Goal: Information Seeking & Learning: Learn about a topic

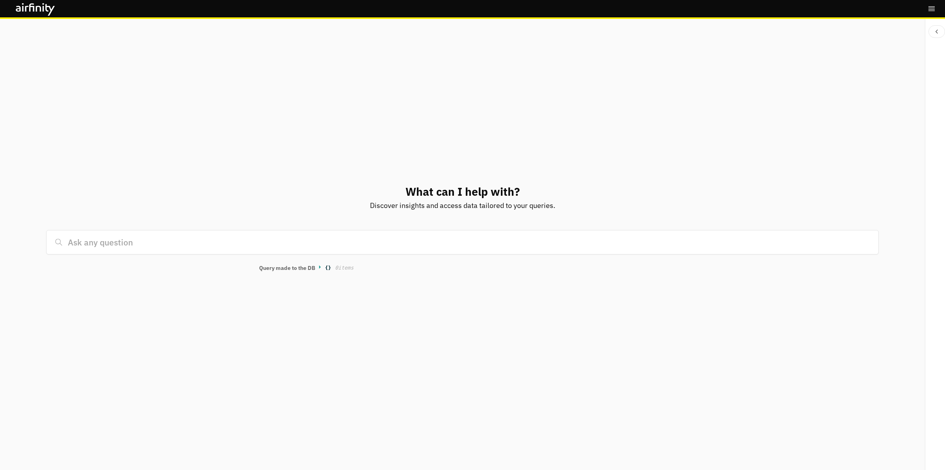
click at [170, 244] on input at bounding box center [462, 242] width 833 height 24
type input "what can you tell me about [MEDICAL_DATA]?"
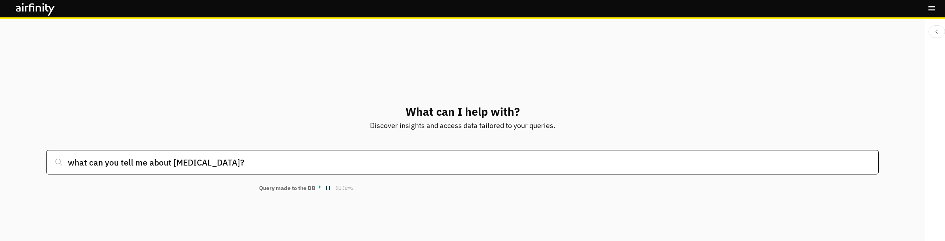
click at [221, 164] on input "what can you tell me about covid?" at bounding box center [462, 162] width 833 height 24
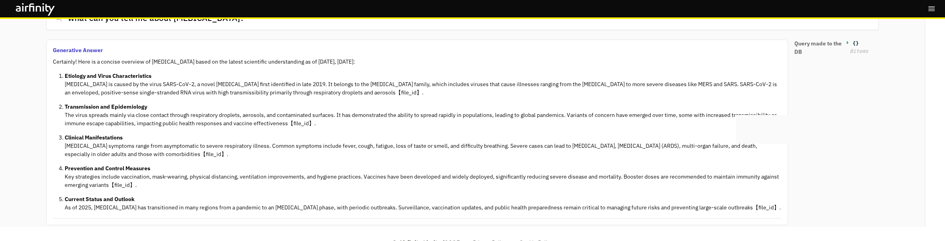
scroll to position [34, 0]
click at [211, 151] on p "Clinical Manifestations COVID-19 symptoms range from asymptomatic to severe res…" at bounding box center [423, 145] width 717 height 25
click at [319, 154] on p "Clinical Manifestations COVID-19 symptoms range from asymptomatic to severe res…" at bounding box center [423, 145] width 717 height 25
click at [335, 147] on p "Clinical Manifestations COVID-19 symptoms range from asymptomatic to severe res…" at bounding box center [423, 145] width 717 height 25
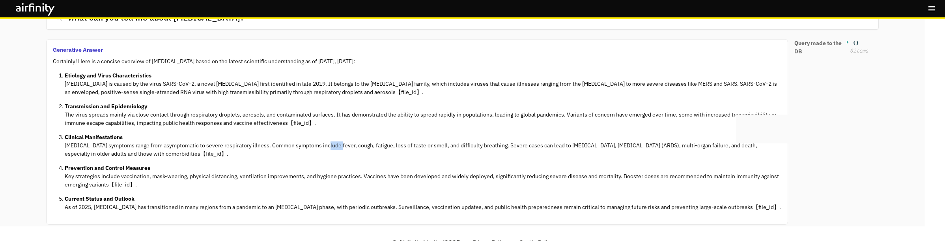
click at [335, 147] on p "Clinical Manifestations COVID-19 symptoms range from asymptomatic to severe res…" at bounding box center [423, 145] width 717 height 25
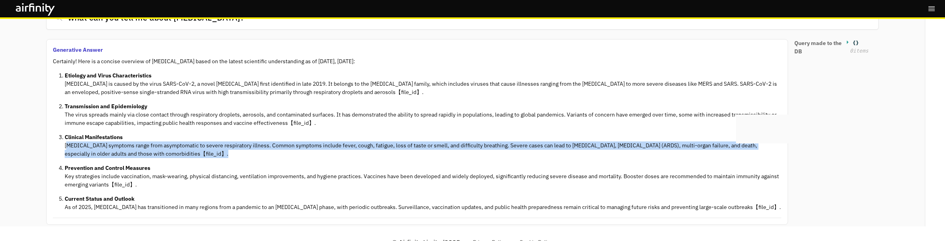
click at [335, 147] on p "Clinical Manifestations COVID-19 symptoms range from asymptomatic to severe res…" at bounding box center [423, 145] width 717 height 25
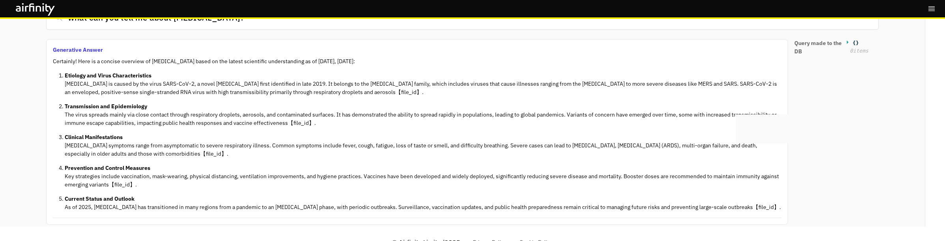
click at [318, 175] on p "Prevention and Control Measures Key strategies include vaccination, mask-wearin…" at bounding box center [423, 176] width 717 height 25
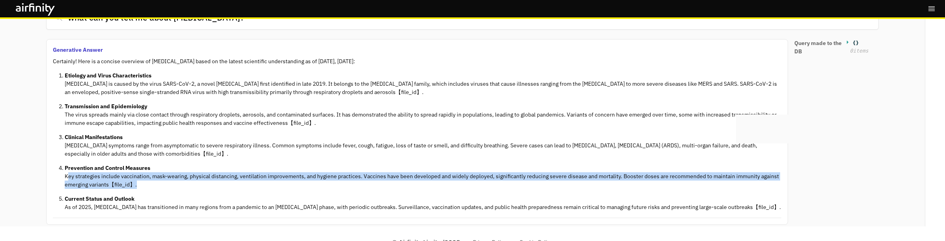
click at [318, 175] on p "Prevention and Control Measures Key strategies include vaccination, mask-wearin…" at bounding box center [423, 176] width 717 height 25
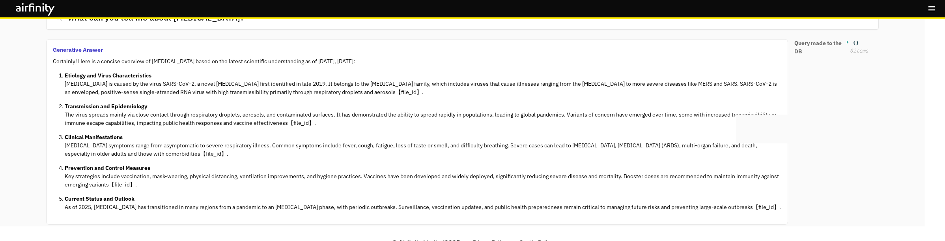
click at [300, 204] on p "Current Status and Outlook As of 2025, COVID-19 has transitioned in many region…" at bounding box center [423, 202] width 717 height 17
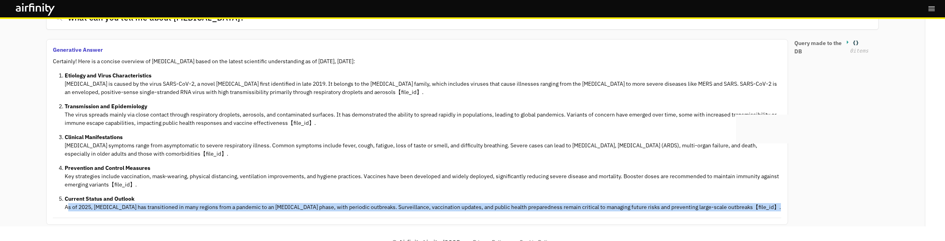
click at [300, 204] on p "Current Status and Outlook As of 2025, COVID-19 has transitioned in many region…" at bounding box center [423, 202] width 717 height 17
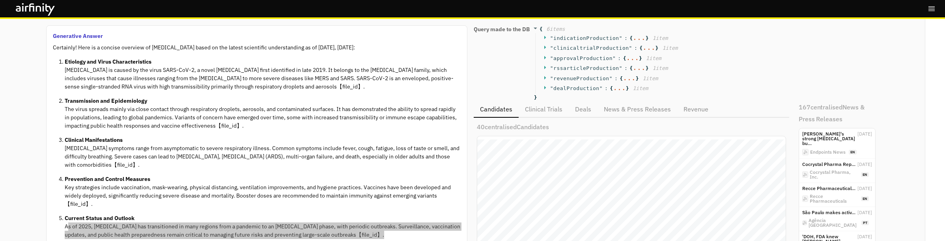
scroll to position [227, 309]
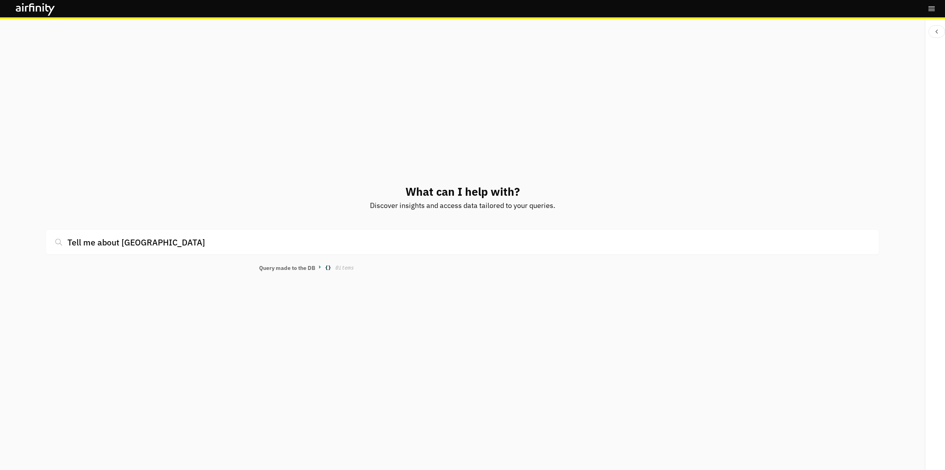
click at [146, 242] on input "Tell me about [GEOGRAPHIC_DATA]" at bounding box center [462, 242] width 833 height 24
type input "Tell me about [GEOGRAPHIC_DATA]"
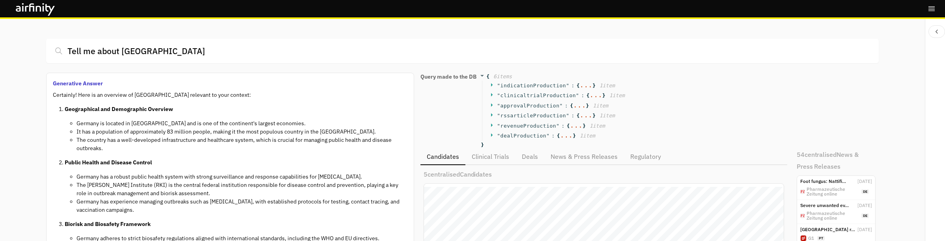
scroll to position [227, 359]
click at [169, 49] on input "Tell me about germany" at bounding box center [462, 51] width 833 height 24
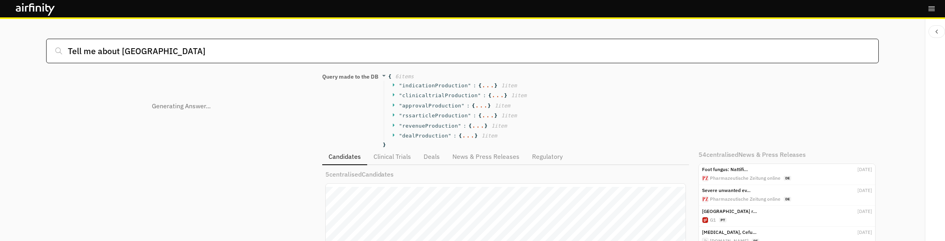
scroll to position [227, 402]
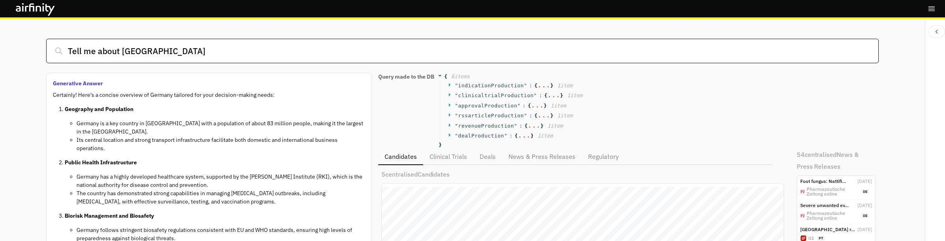
click at [167, 50] on input "Tell me about germany" at bounding box center [462, 51] width 833 height 24
click at [123, 47] on input "Tell me about germany" at bounding box center [462, 51] width 833 height 24
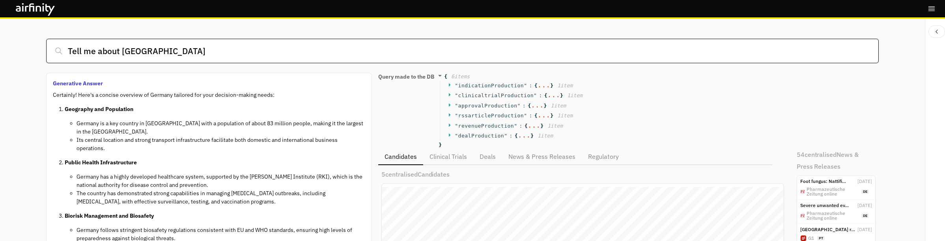
click at [123, 47] on input "Tell me about germany" at bounding box center [462, 51] width 833 height 24
